Goal: Information Seeking & Learning: Learn about a topic

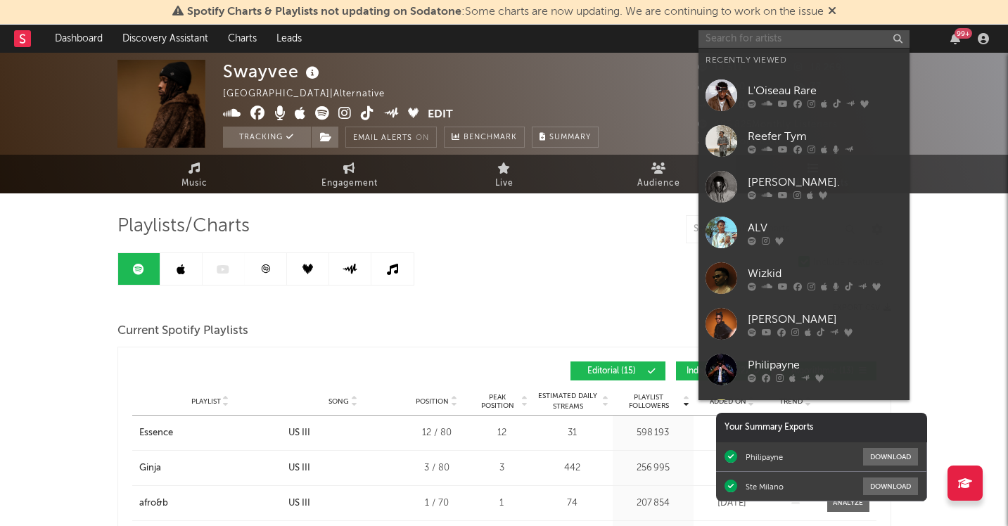
click at [790, 30] on input "text" at bounding box center [803, 39] width 211 height 18
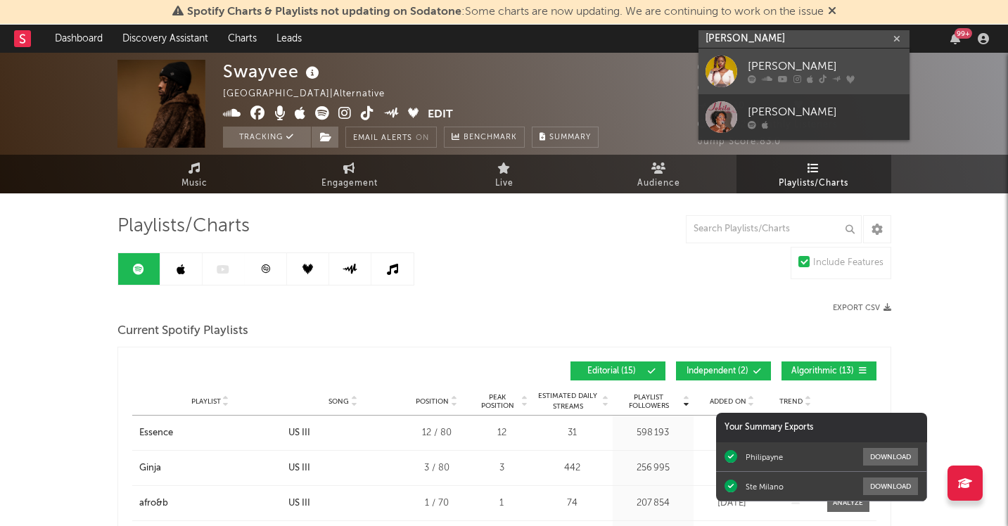
type input "[PERSON_NAME]"
click at [810, 60] on div "[PERSON_NAME]" at bounding box center [825, 66] width 155 height 17
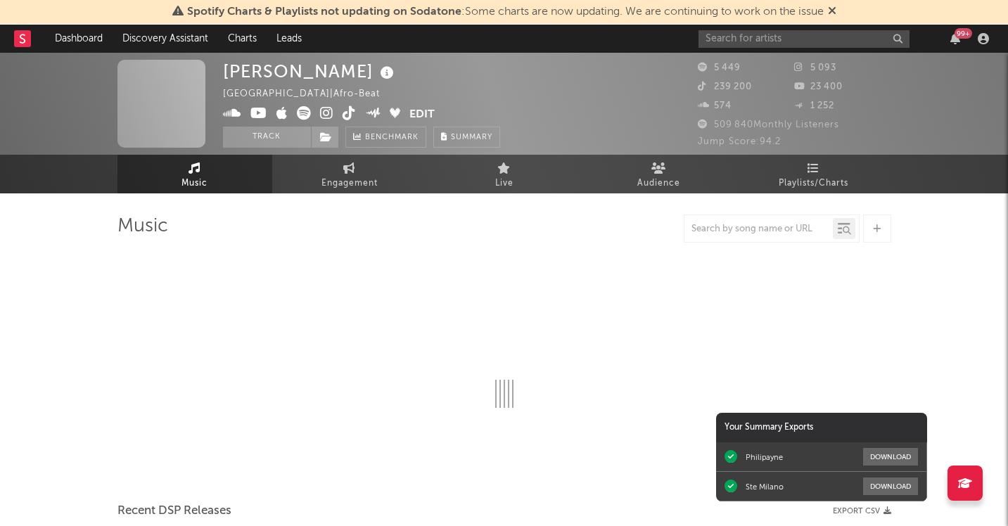
select select "1w"
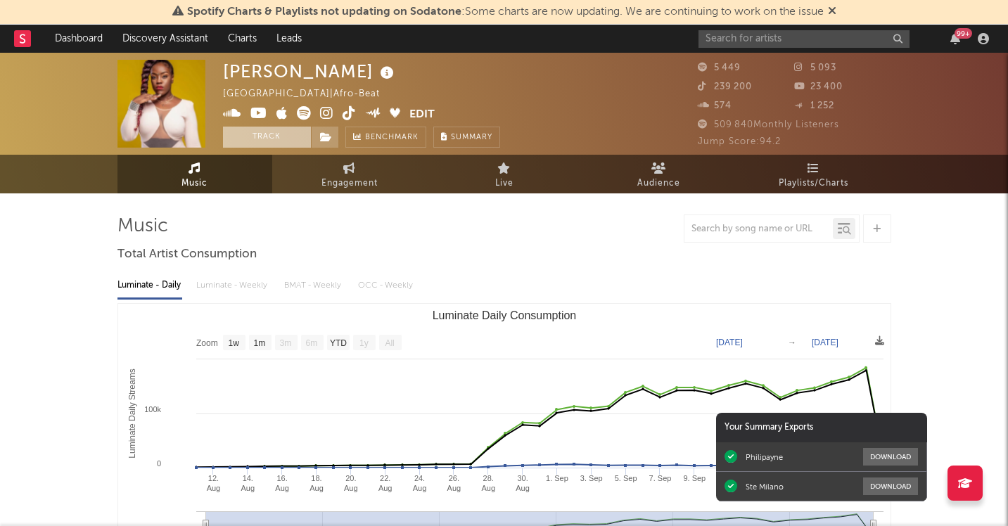
click at [269, 135] on button "Track" at bounding box center [267, 137] width 88 height 21
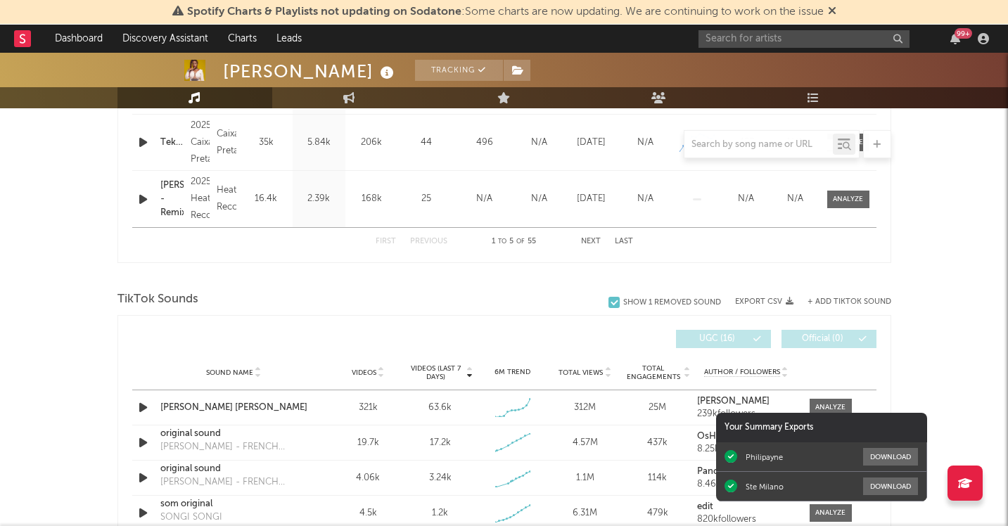
select select "1w"
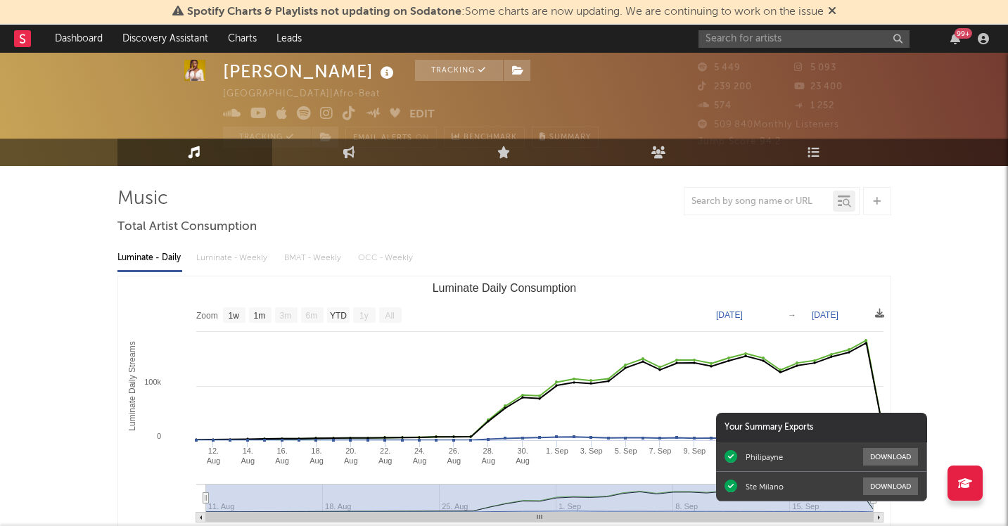
scroll to position [19, 0]
